Goal: Task Accomplishment & Management: Use online tool/utility

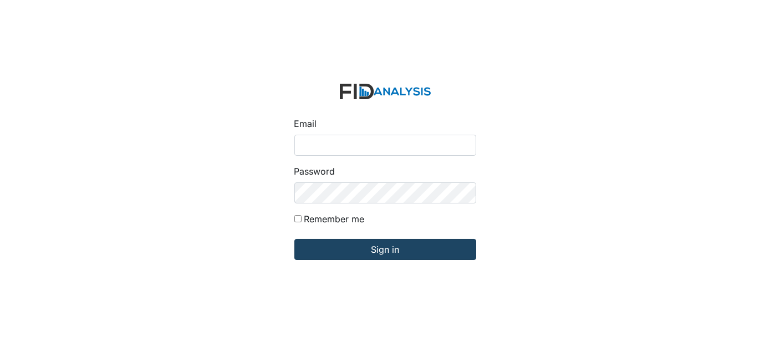
type input "Dsmith@lifeincorporated.com"
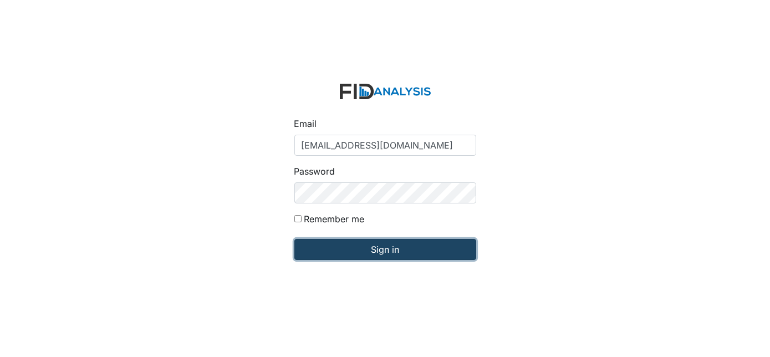
click at [331, 245] on input "Sign in" at bounding box center [385, 249] width 182 height 21
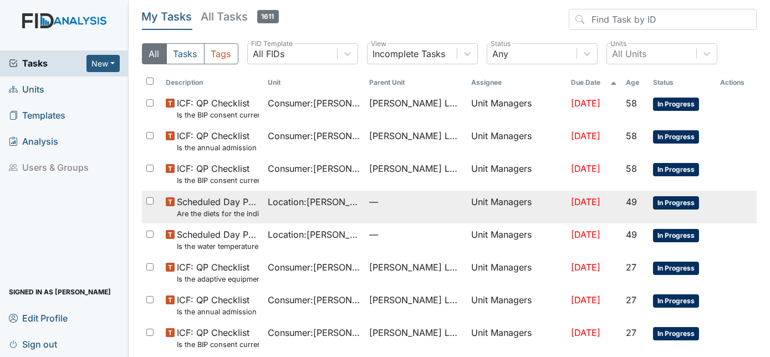
scroll to position [50, 0]
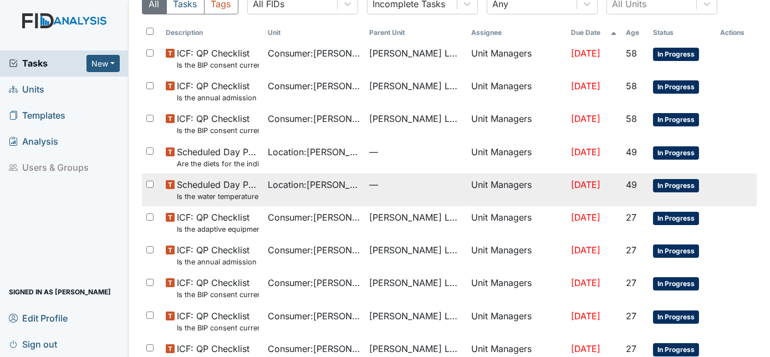
click at [399, 194] on td "—" at bounding box center [416, 190] width 102 height 33
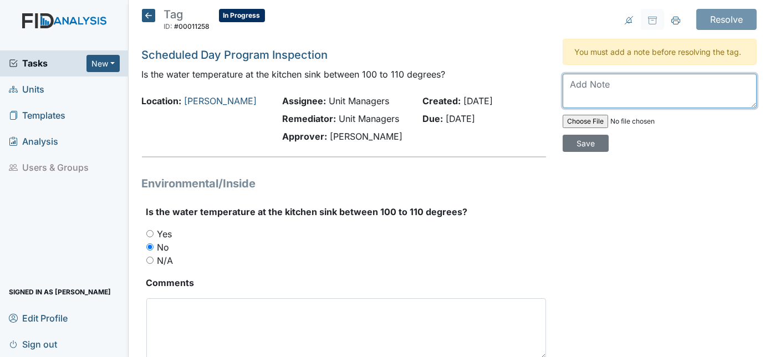
click at [569, 85] on textarea at bounding box center [660, 91] width 194 height 34
type textarea "Within range after adjusted"
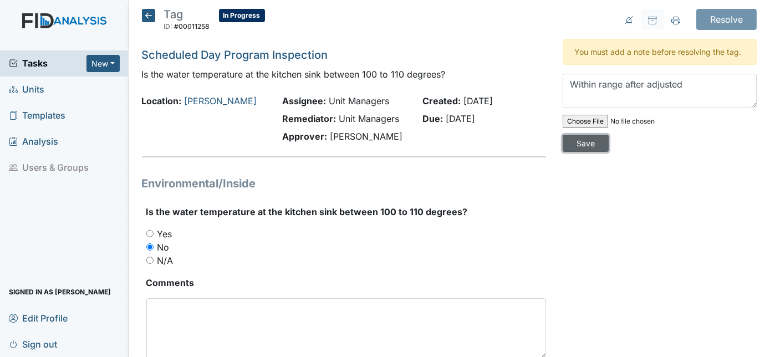
click at [609, 135] on input "Save" at bounding box center [586, 143] width 46 height 17
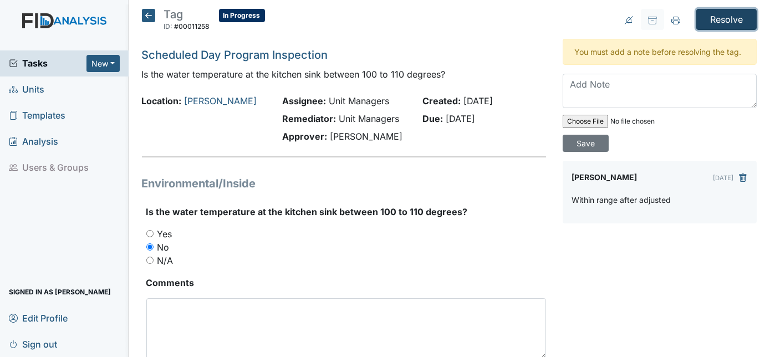
click at [724, 17] on input "Resolve" at bounding box center [726, 19] width 60 height 21
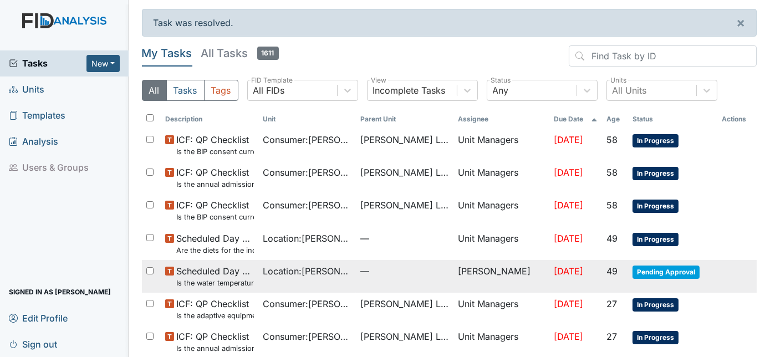
click at [660, 269] on span "Pending Approval" at bounding box center [666, 272] width 67 height 13
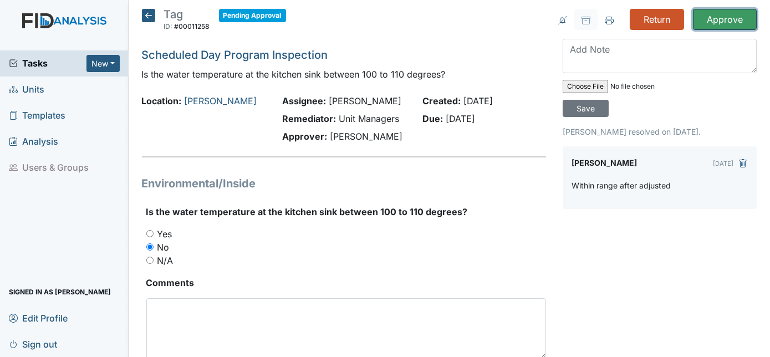
click at [731, 13] on input "Approve" at bounding box center [725, 19] width 64 height 21
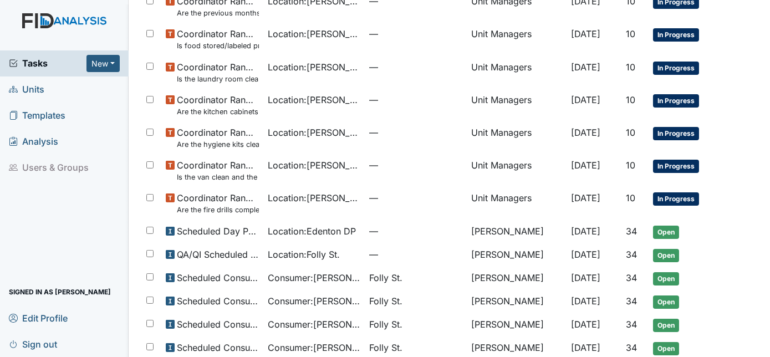
scroll to position [744, 0]
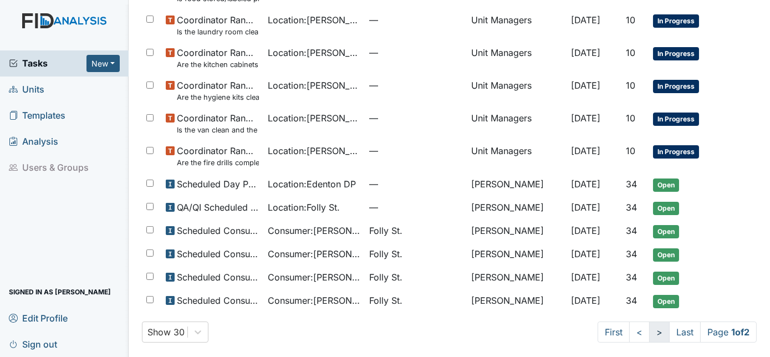
click at [649, 331] on link ">" at bounding box center [659, 332] width 21 height 21
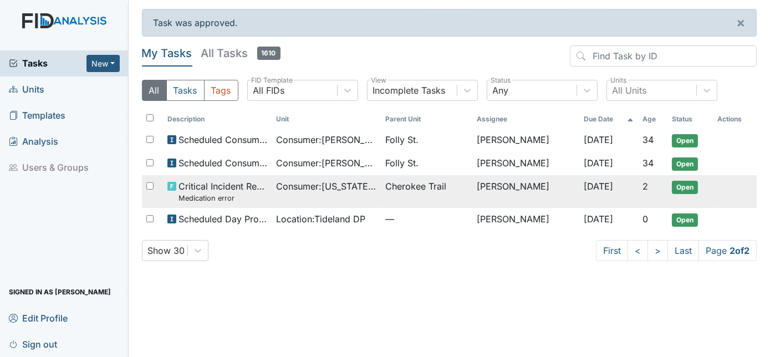
click at [452, 182] on span "Cherokee Trail" at bounding box center [426, 186] width 83 height 13
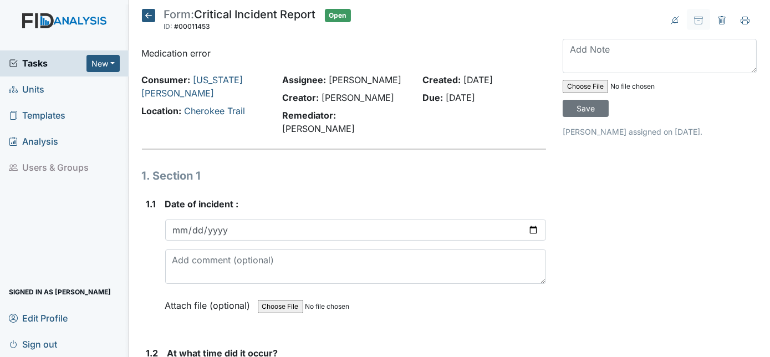
click at [45, 87] on link "Units" at bounding box center [64, 90] width 129 height 26
